Goal: Find specific page/section: Find specific page/section

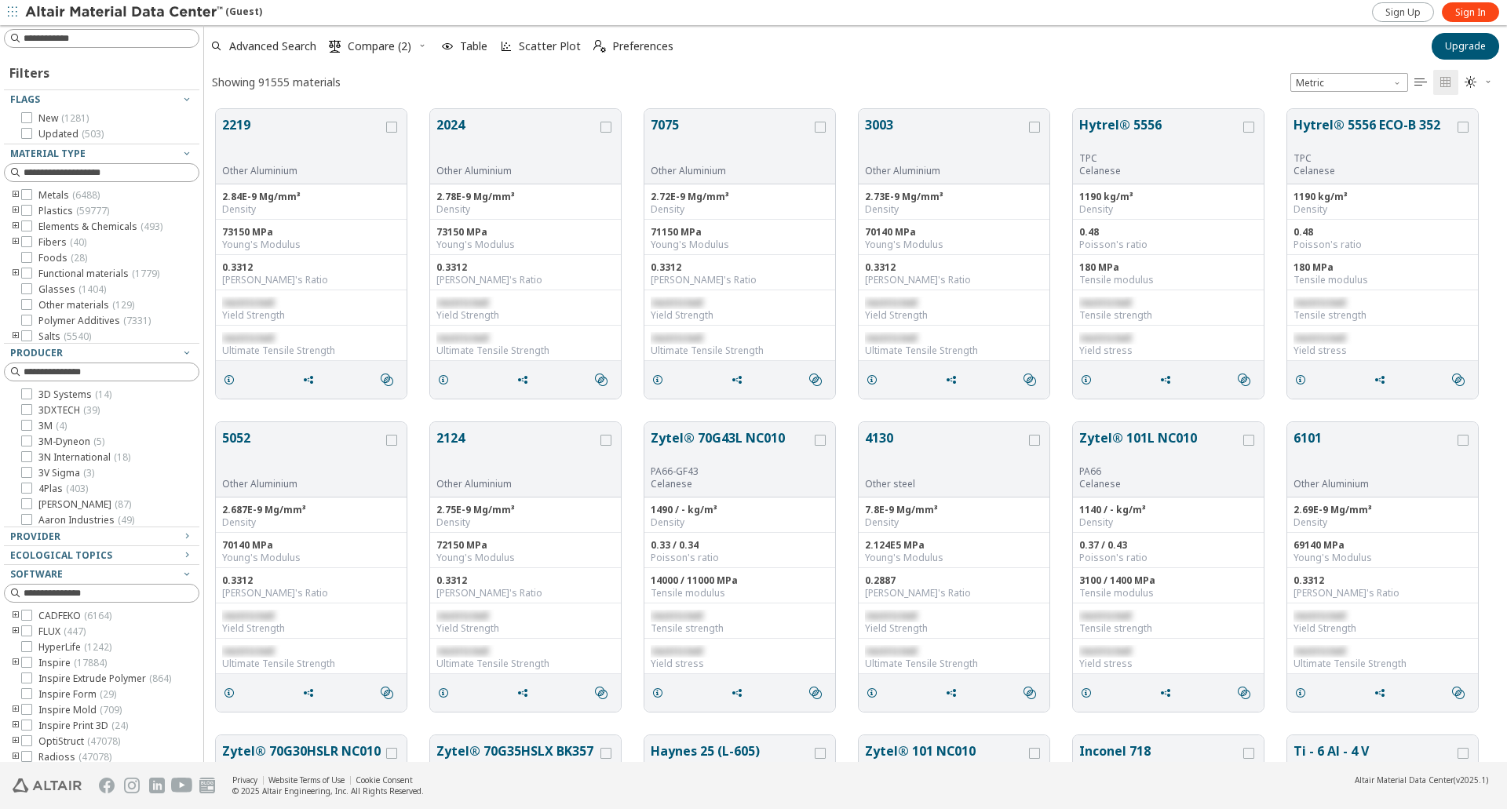
scroll to position [653, 1291]
click at [26, 210] on icon at bounding box center [26, 210] width 11 height 11
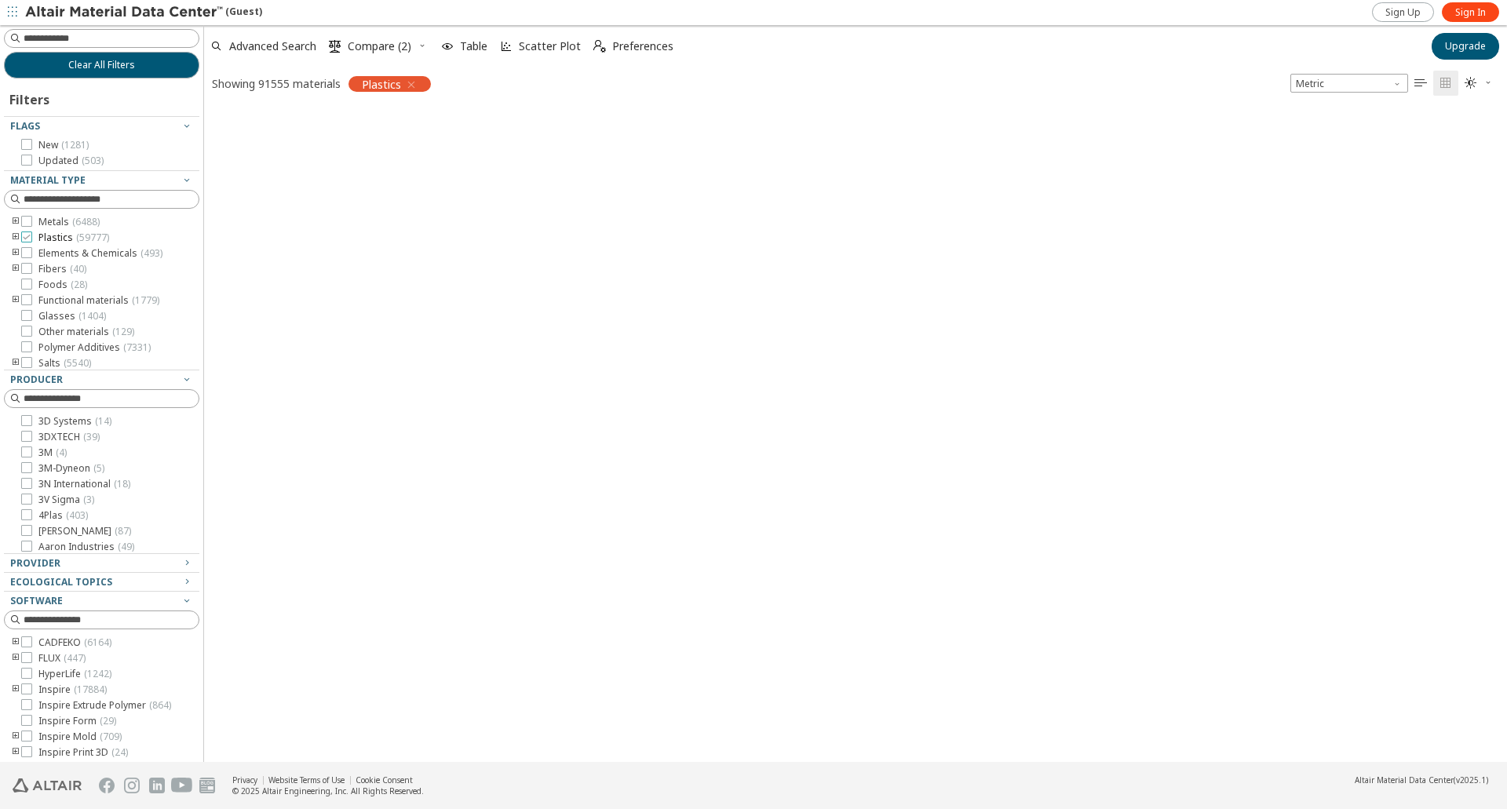
scroll to position [651, 1291]
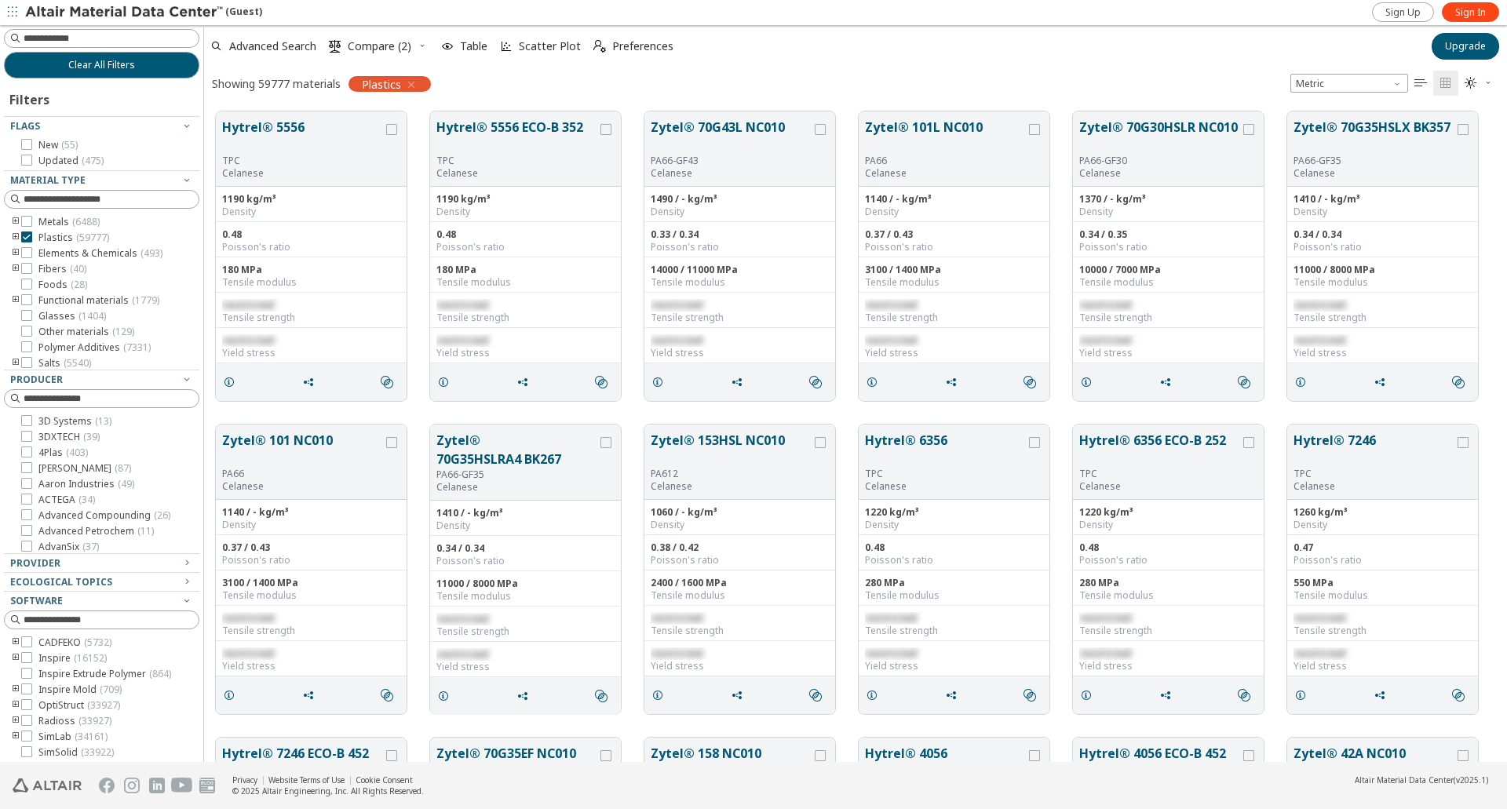
click at [13, 234] on icon "toogle group" at bounding box center [15, 238] width 11 height 13
click at [39, 251] on icon "toogle group" at bounding box center [39, 253] width 11 height 13
click at [76, 268] on icon at bounding box center [73, 268] width 11 height 11
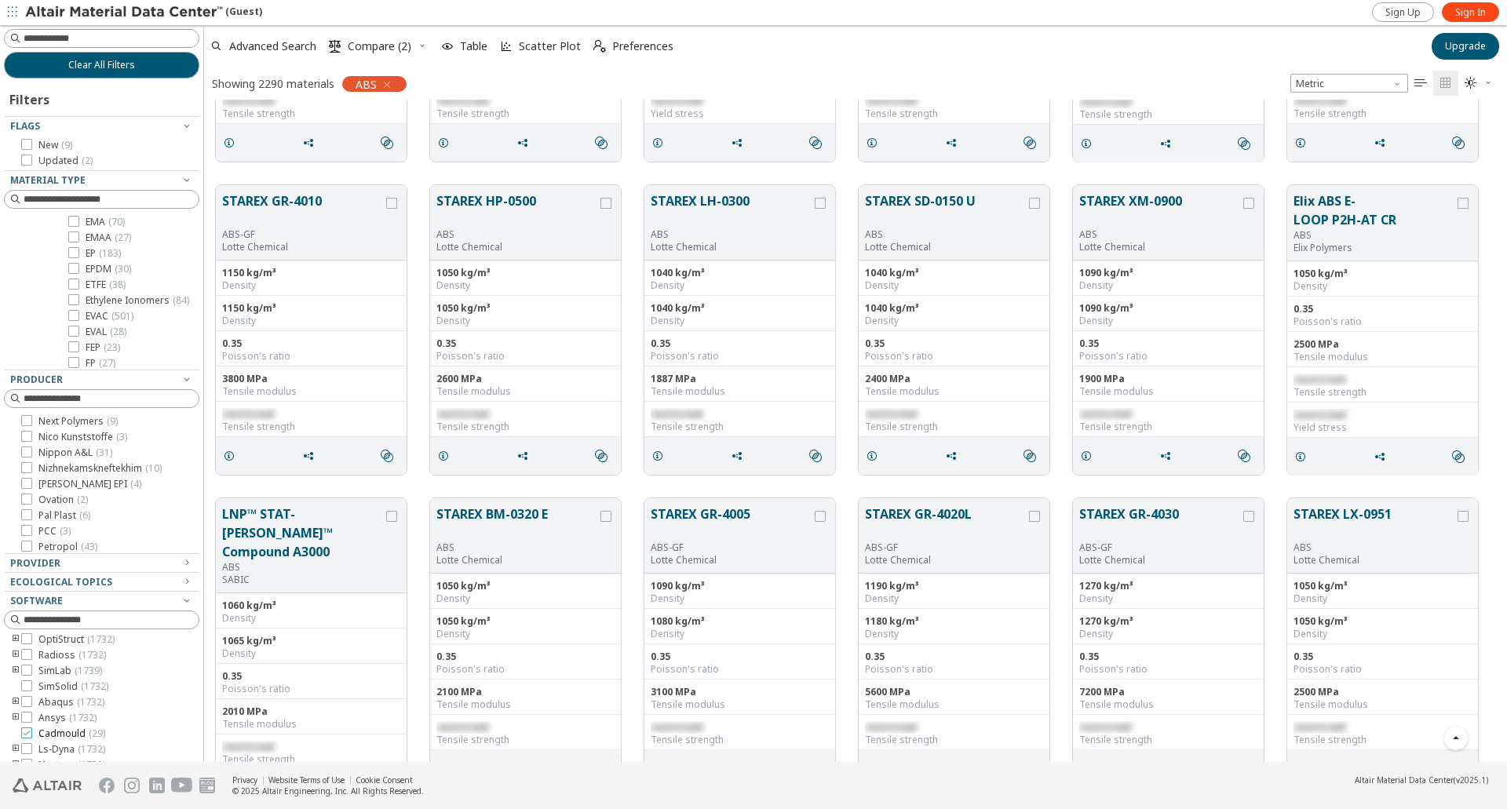
scroll to position [33, 0]
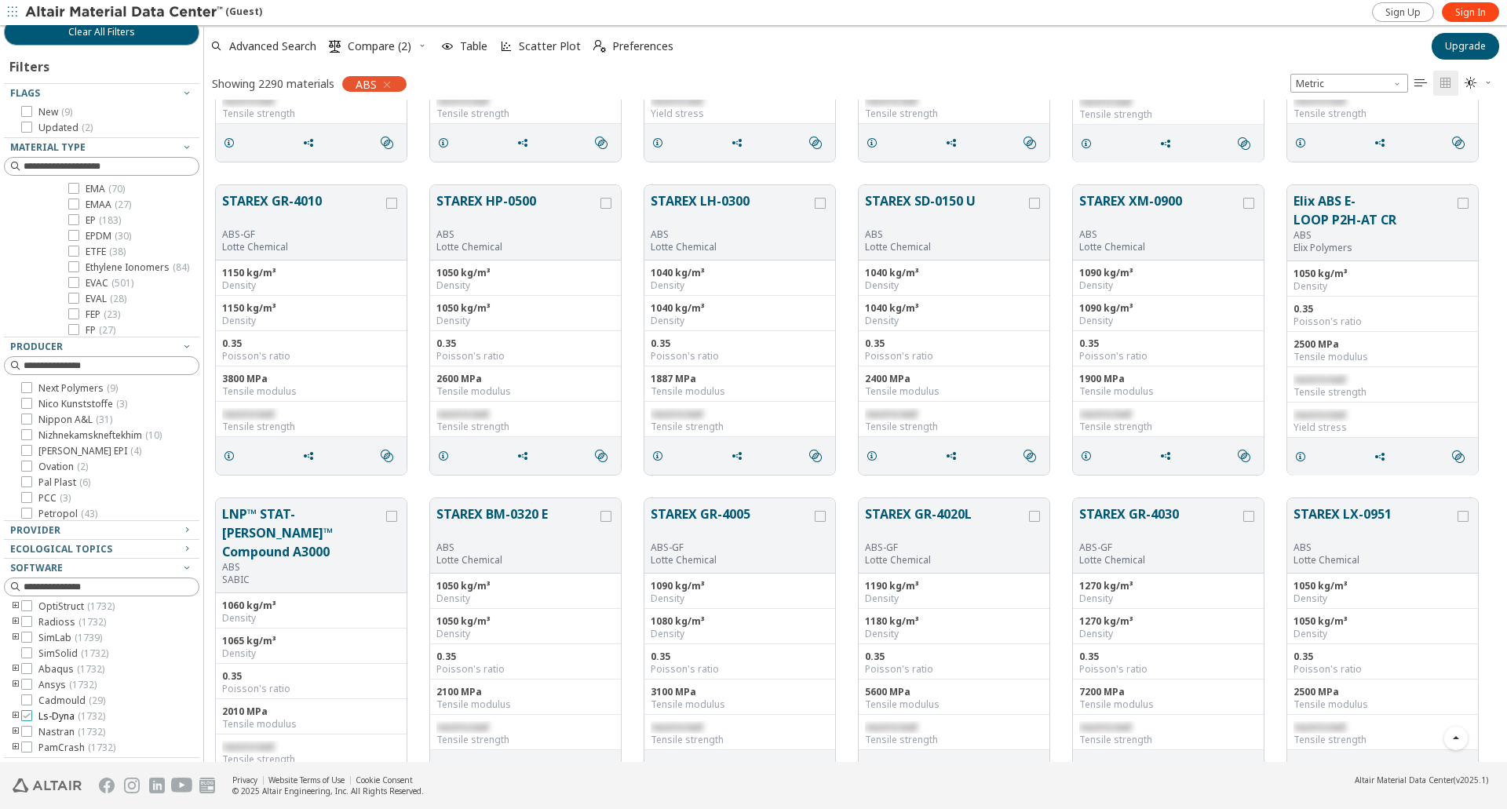
click at [31, 719] on div at bounding box center [26, 715] width 11 height 11
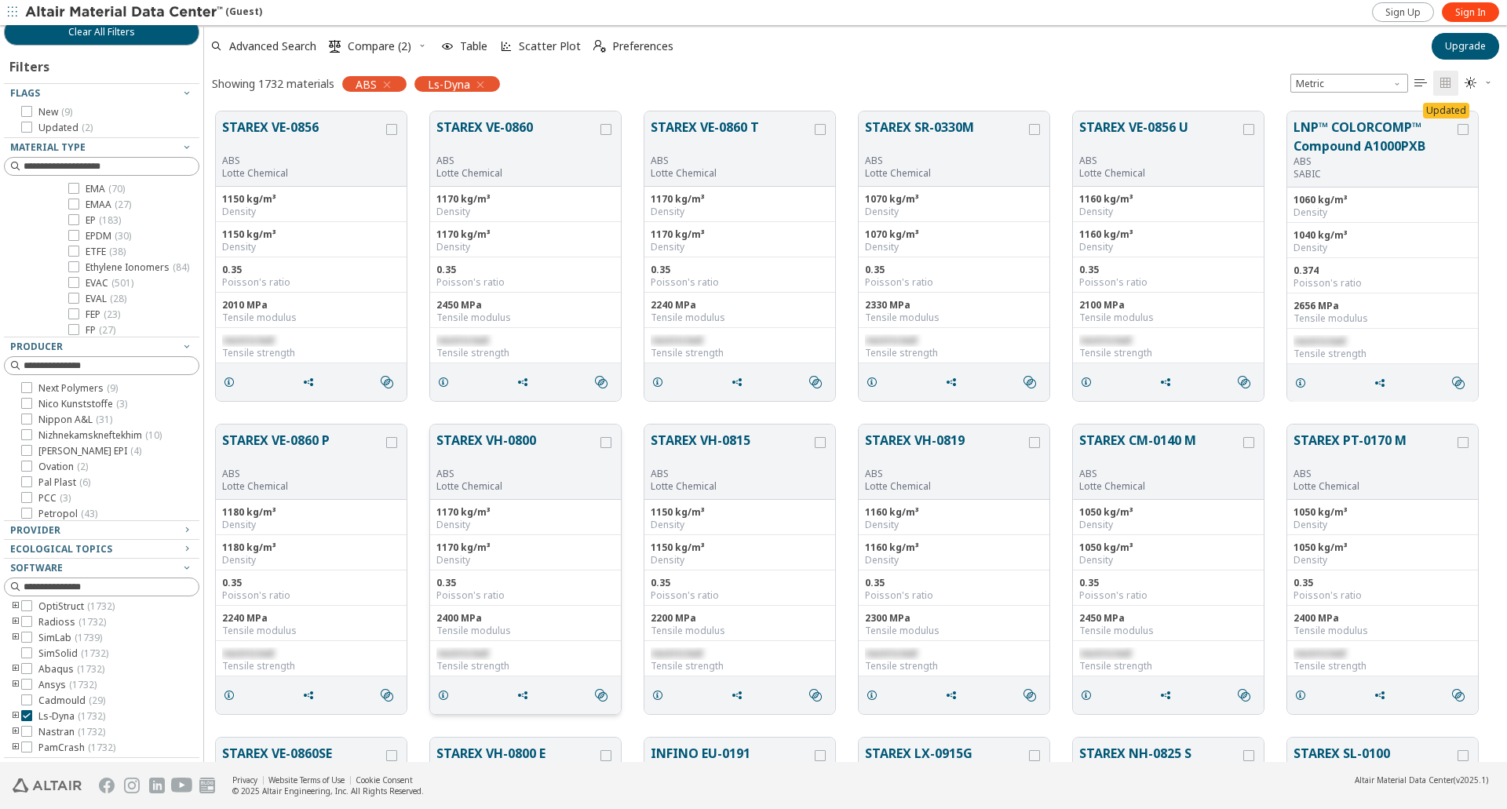
scroll to position [832, 0]
